Goal: Information Seeking & Learning: Learn about a topic

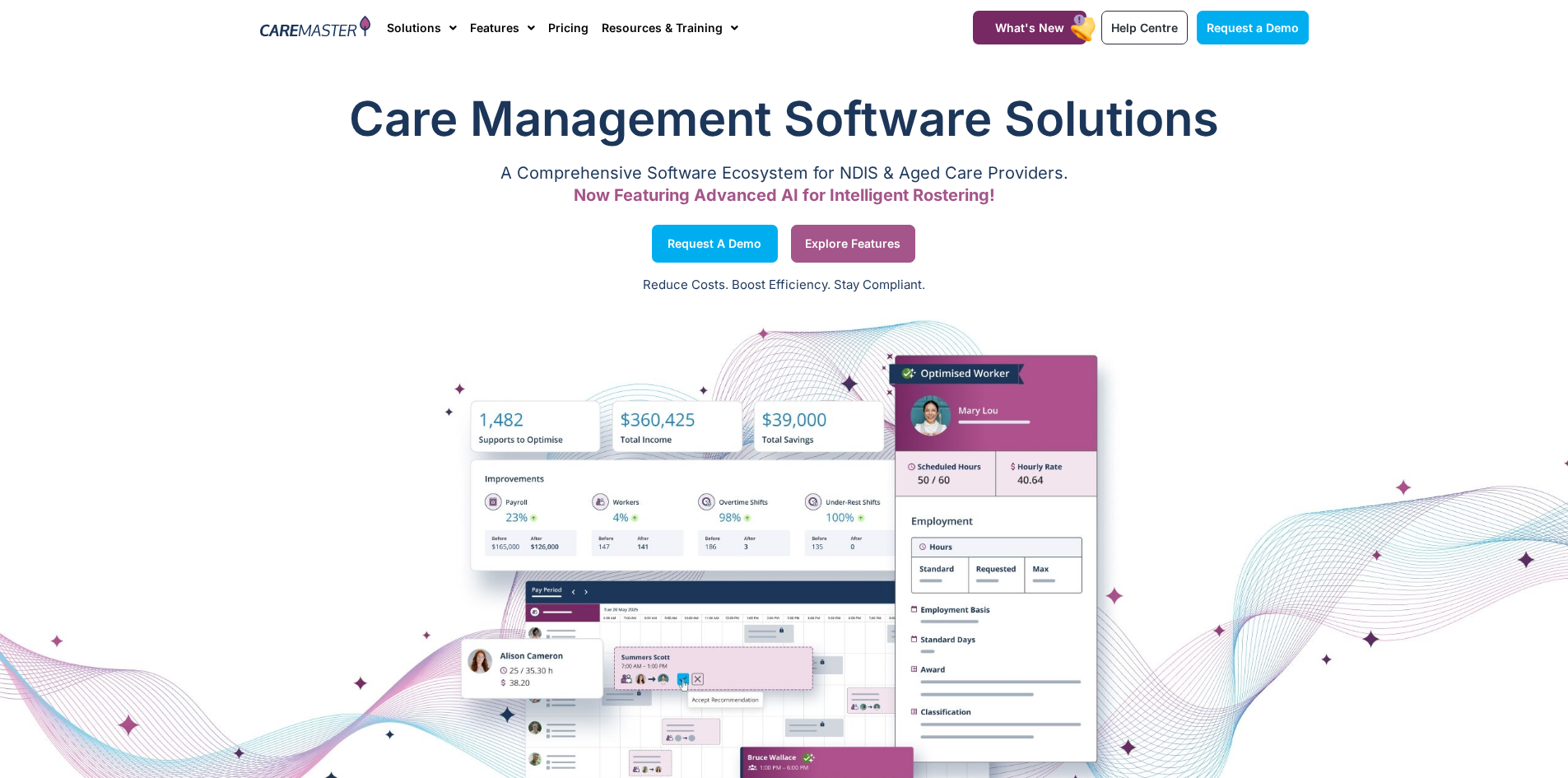
click at [866, 247] on span "Explore Features" at bounding box center [852, 244] width 96 height 9
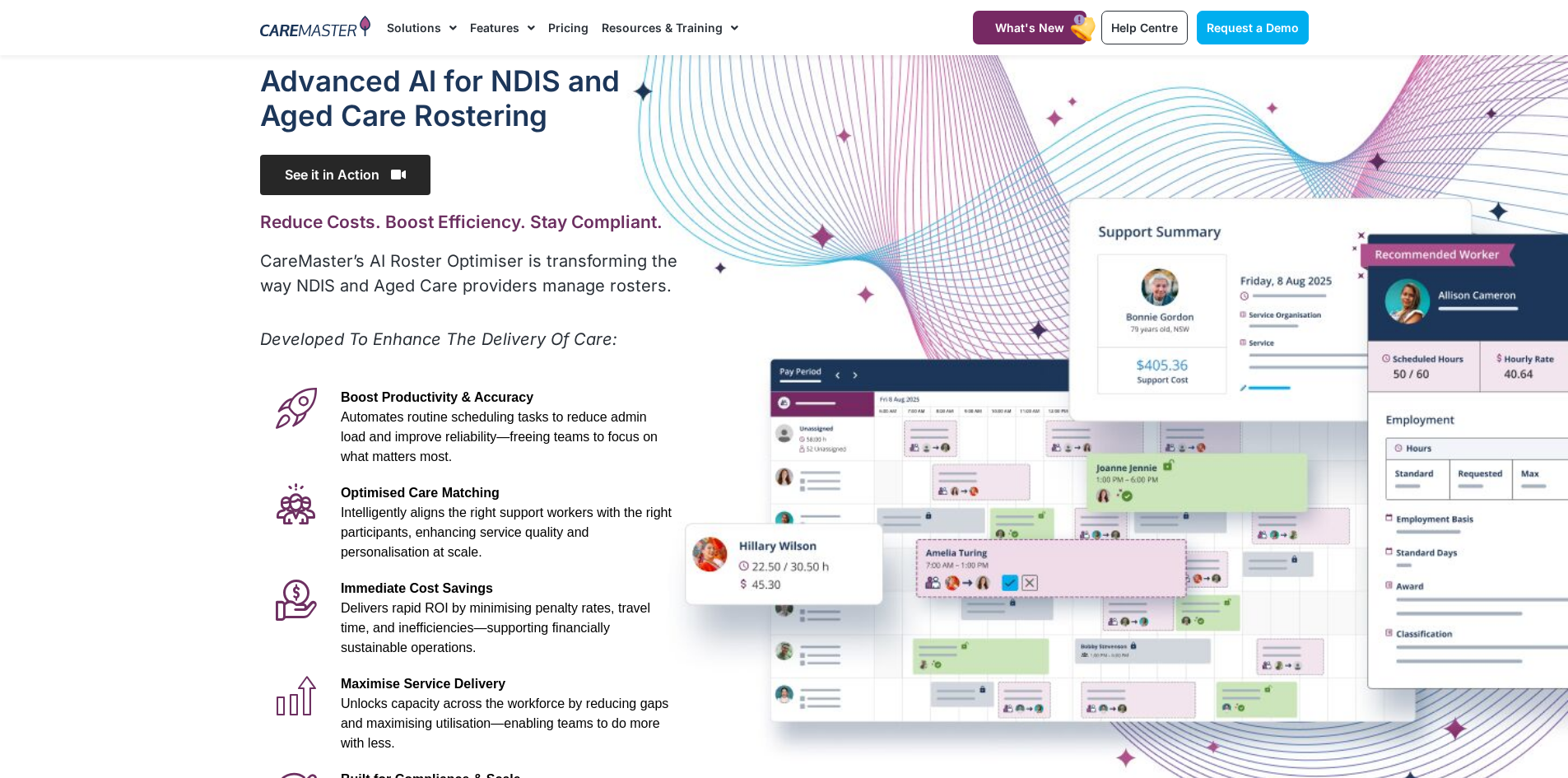
click at [374, 182] on span "See it in Action" at bounding box center [346, 174] width 171 height 40
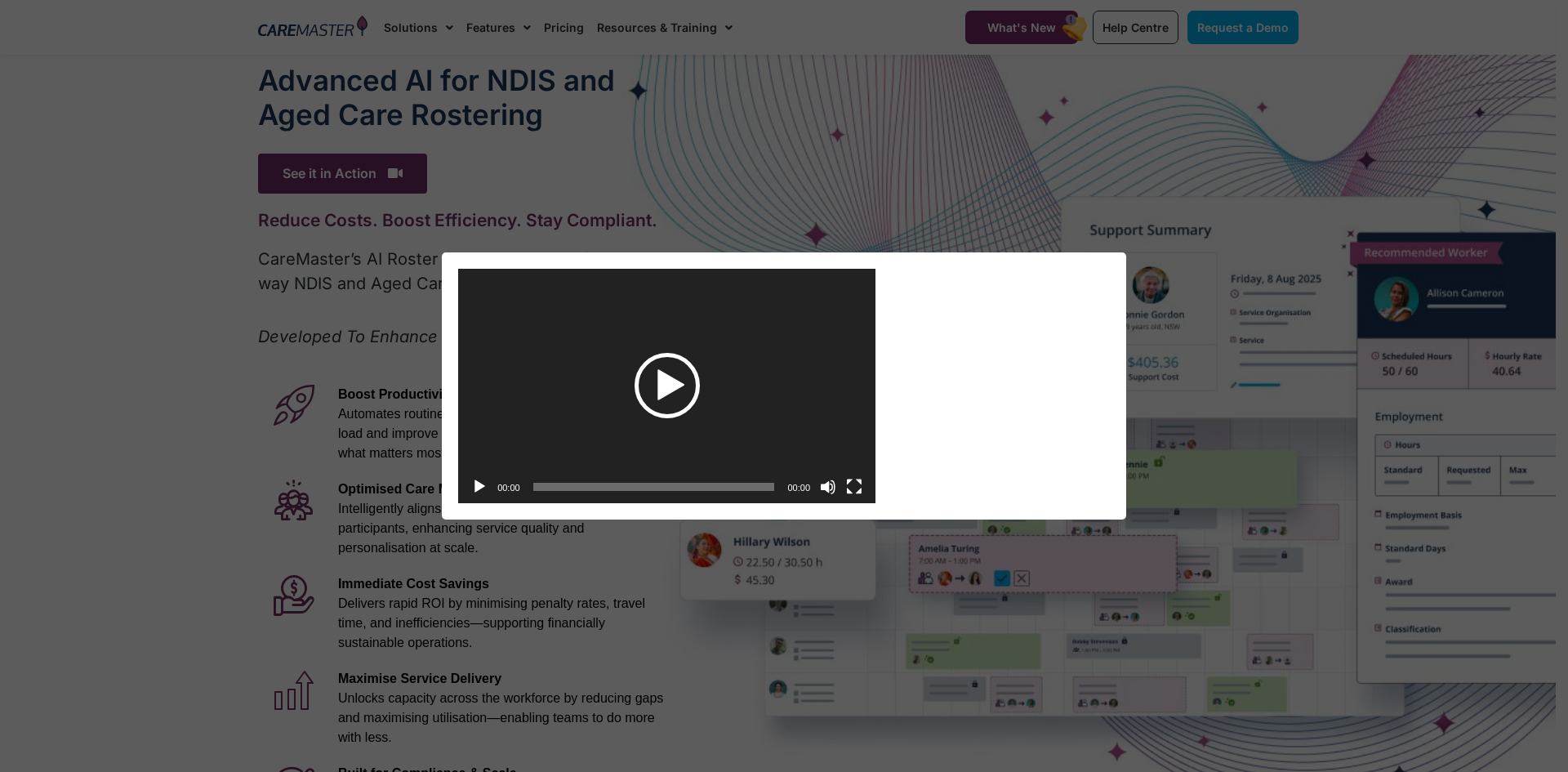
click at [649, 387] on div "Play" at bounding box center [666, 385] width 65 height 65
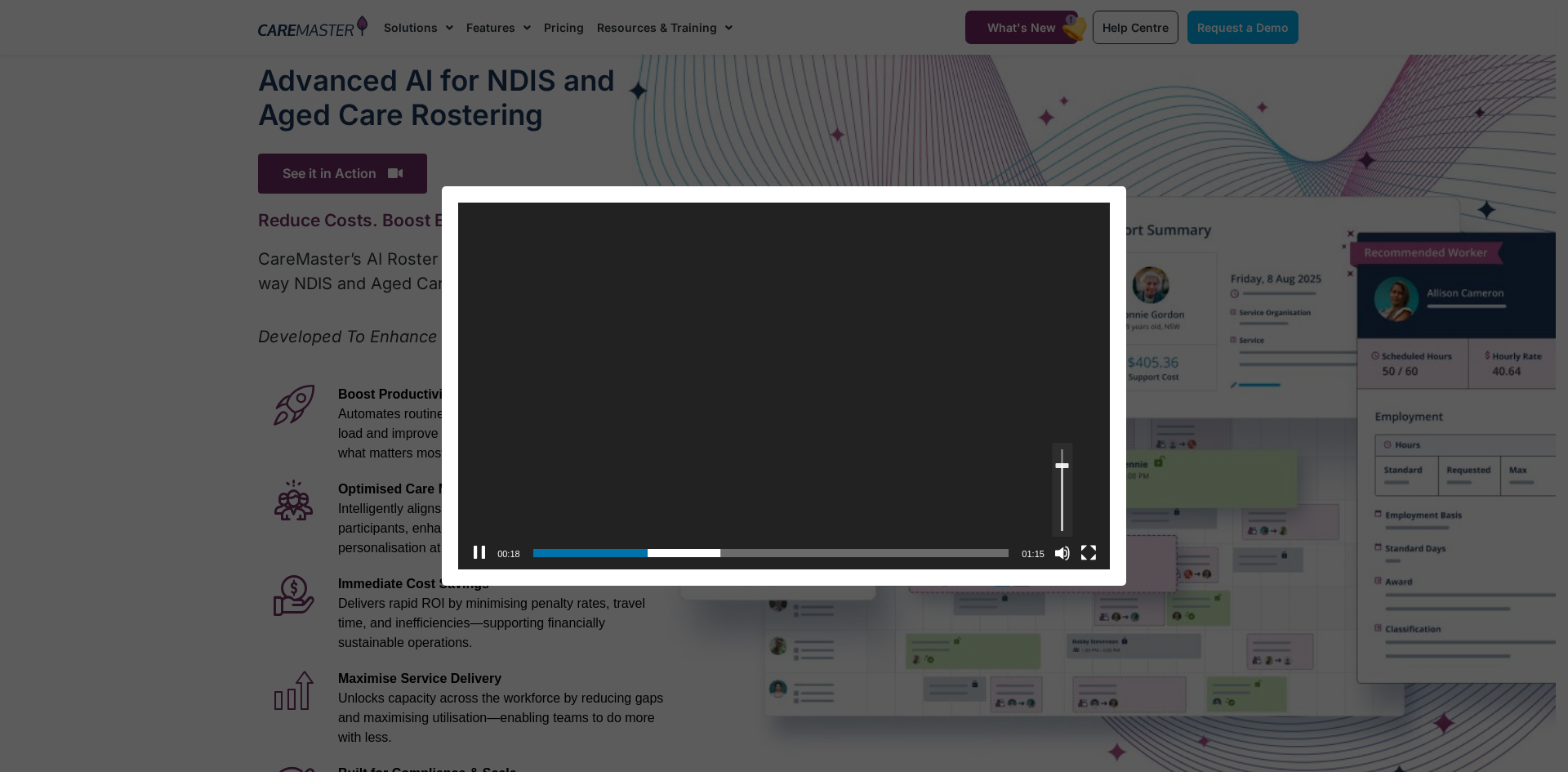
click at [1061, 463] on div "Volume Slider" at bounding box center [1062, 466] width 13 height 5
drag, startPoint x: 1062, startPoint y: 462, endPoint x: 1064, endPoint y: 443, distance: 19.1
click at [1064, 443] on link "Use Up/Down Arrow keys to increase or decrease volume." at bounding box center [1062, 489] width 20 height 94
